Goal: Information Seeking & Learning: Learn about a topic

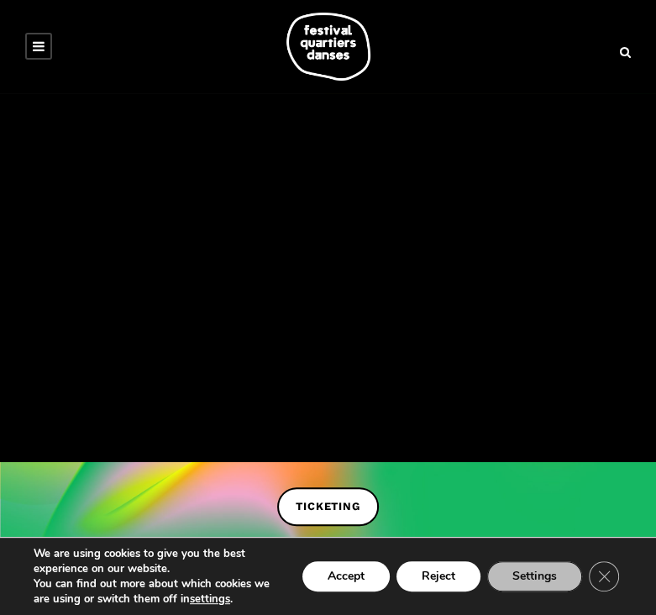
click at [528, 18] on div at bounding box center [328, 47] width 623 height 68
click at [45, 45] on link at bounding box center [38, 46] width 27 height 27
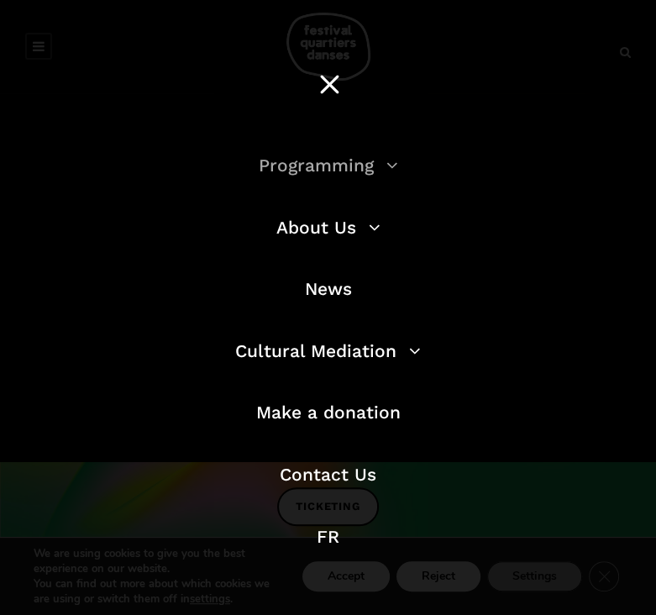
click at [368, 166] on link "Programming" at bounding box center [328, 165] width 139 height 21
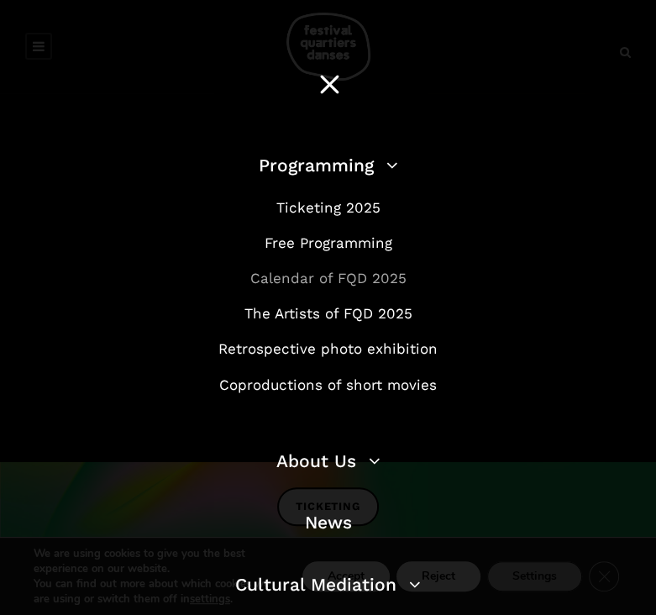
click at [344, 284] on link "Calendar of FQD 2025" at bounding box center [328, 278] width 156 height 17
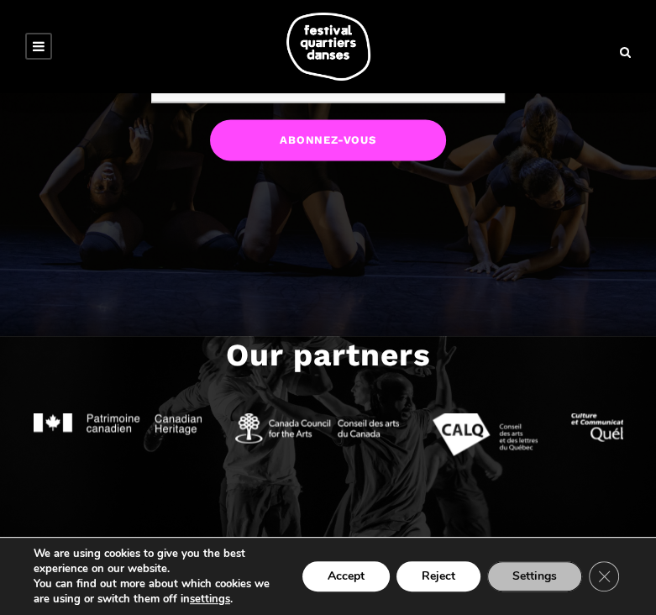
scroll to position [1512, 0]
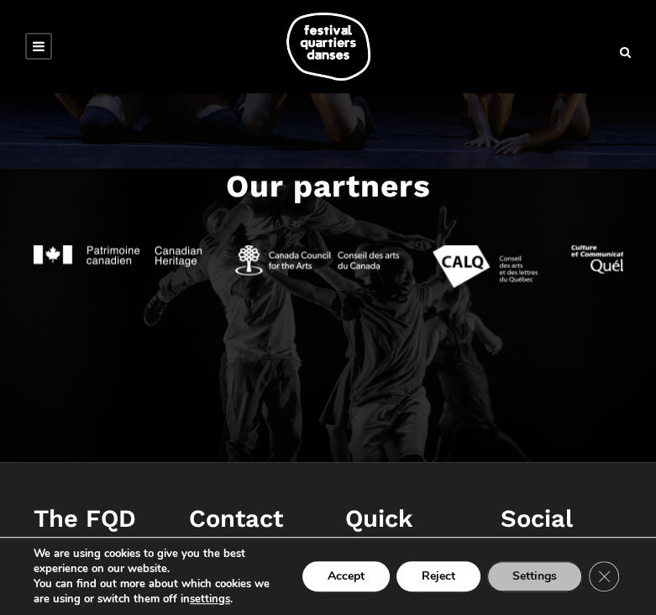
click at [40, 28] on div at bounding box center [328, 47] width 623 height 68
click at [45, 41] on link at bounding box center [38, 46] width 27 height 27
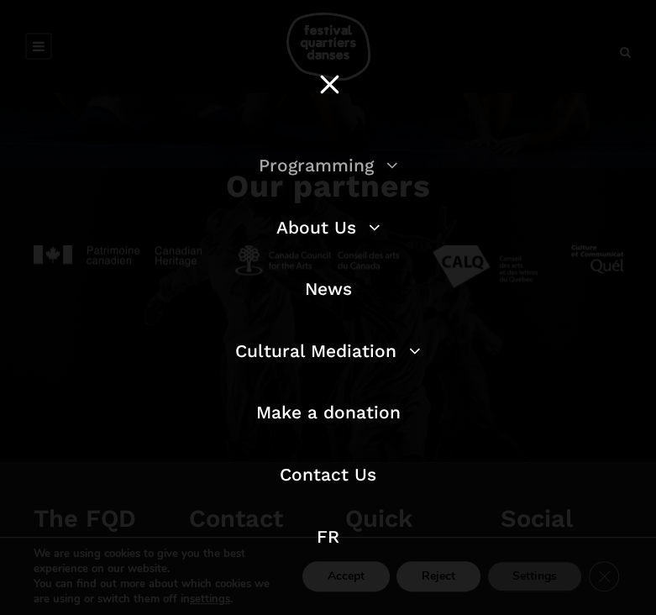
click at [362, 161] on link "Programming" at bounding box center [328, 165] width 139 height 21
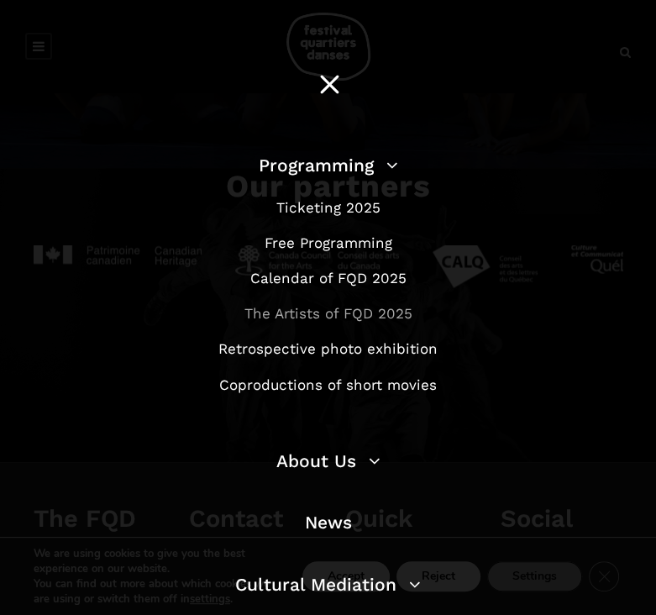
click at [357, 317] on link "The Artists of FQD 2025" at bounding box center [328, 313] width 168 height 17
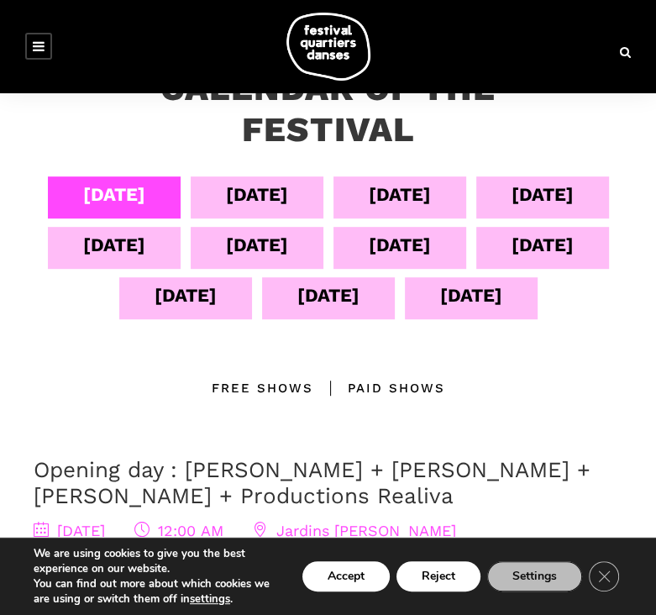
scroll to position [252, 0]
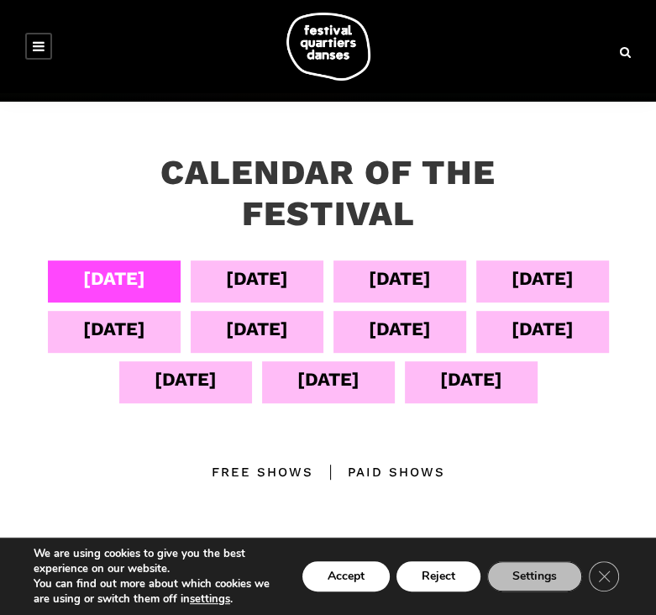
click at [288, 286] on div "[DATE]" at bounding box center [257, 278] width 62 height 29
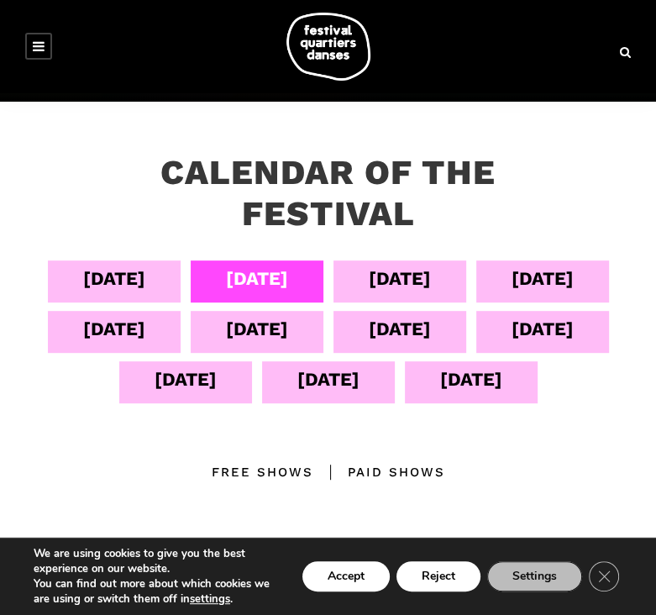
drag, startPoint x: 402, startPoint y: 162, endPoint x: 402, endPoint y: 213, distance: 51.3
click at [401, 160] on h3 "Calendar of the Festival" at bounding box center [328, 193] width 340 height 82
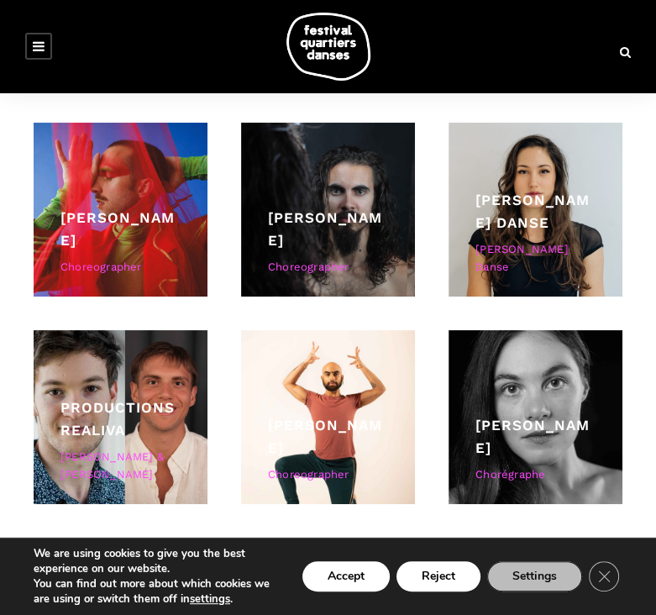
scroll to position [3361, 0]
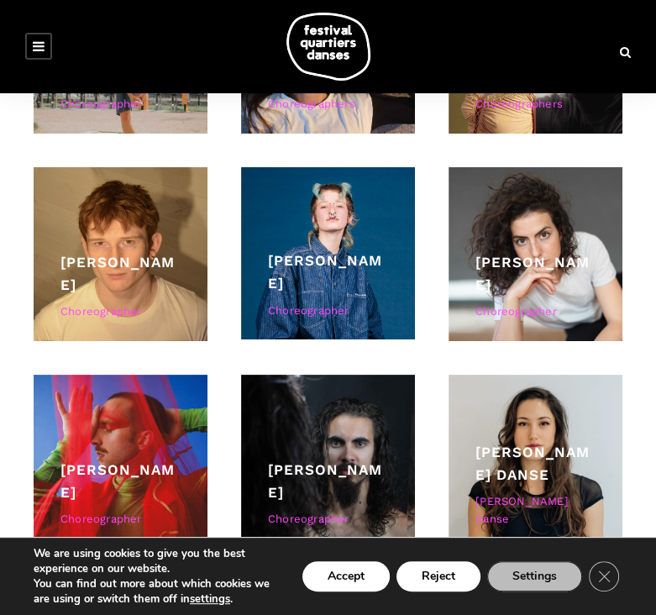
click at [37, 48] on icon at bounding box center [39, 45] width 12 height 13
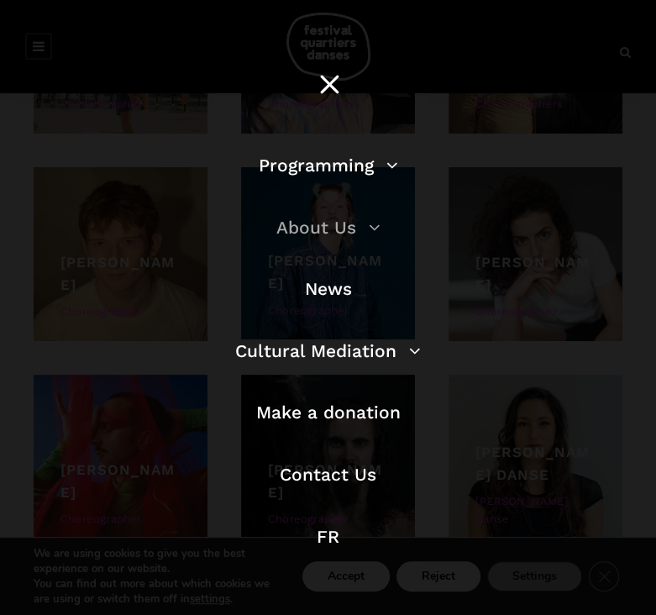
click at [350, 227] on link "About Us" at bounding box center [328, 227] width 104 height 21
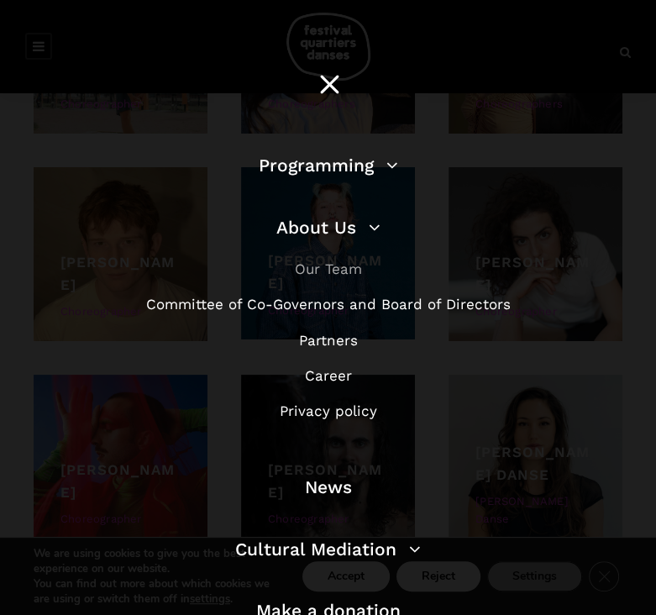
click at [310, 264] on link "Our Team" at bounding box center [328, 268] width 67 height 17
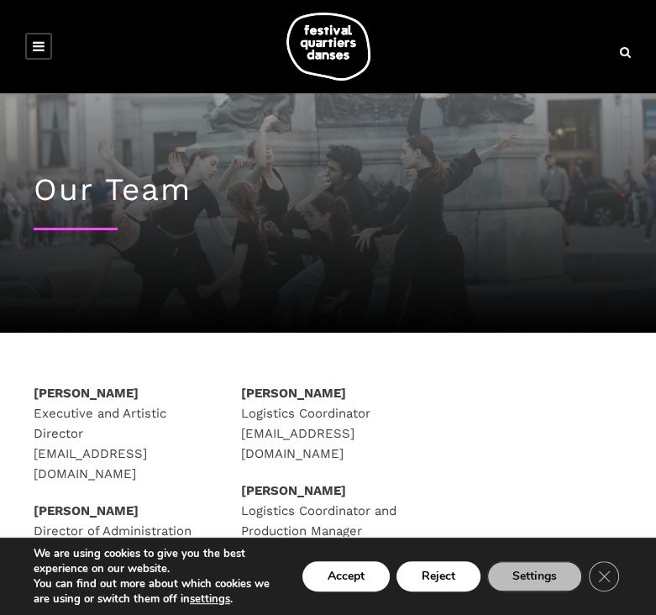
drag, startPoint x: 175, startPoint y: 304, endPoint x: 167, endPoint y: 318, distance: 15.4
click at [173, 304] on div "Our Team" at bounding box center [328, 212] width 623 height 239
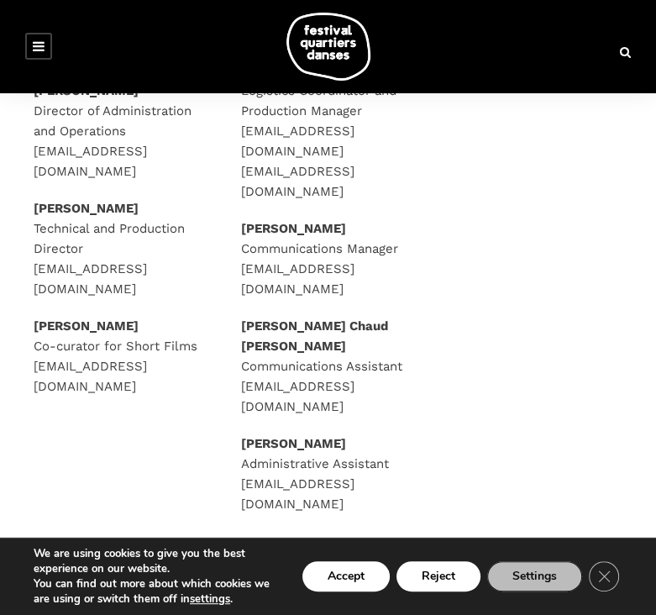
scroll to position [336, 0]
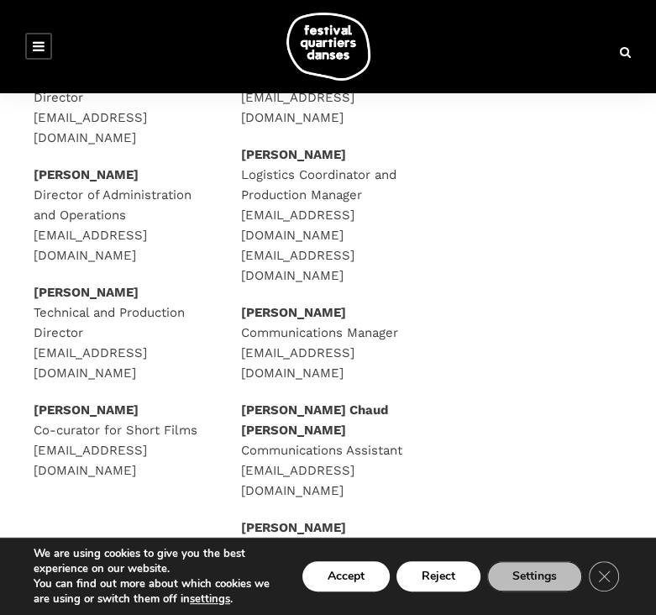
click at [198, 187] on p "[PERSON_NAME] Director of Administration and Operations [EMAIL_ADDRESS][DOMAIN_…" at bounding box center [121, 215] width 174 height 101
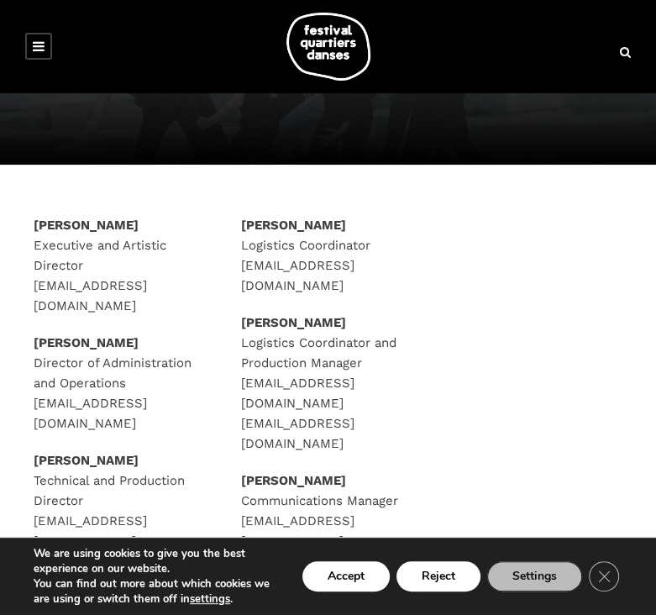
drag, startPoint x: 253, startPoint y: 208, endPoint x: 239, endPoint y: 179, distance: 31.6
click at [248, 195] on div "[PERSON_NAME] Executive and Artistic Director [EMAIL_ADDRESS][DOMAIN_NAME] [PER…" at bounding box center [328, 499] width 656 height 669
